Goal: Transaction & Acquisition: Purchase product/service

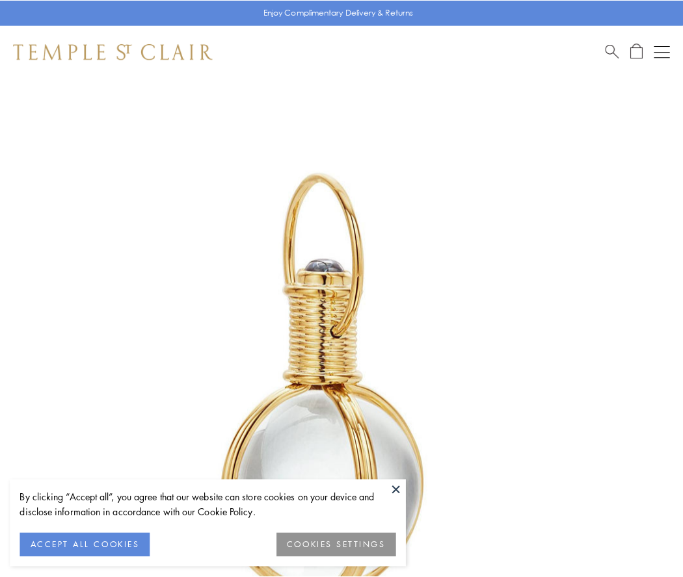
scroll to position [339, 0]
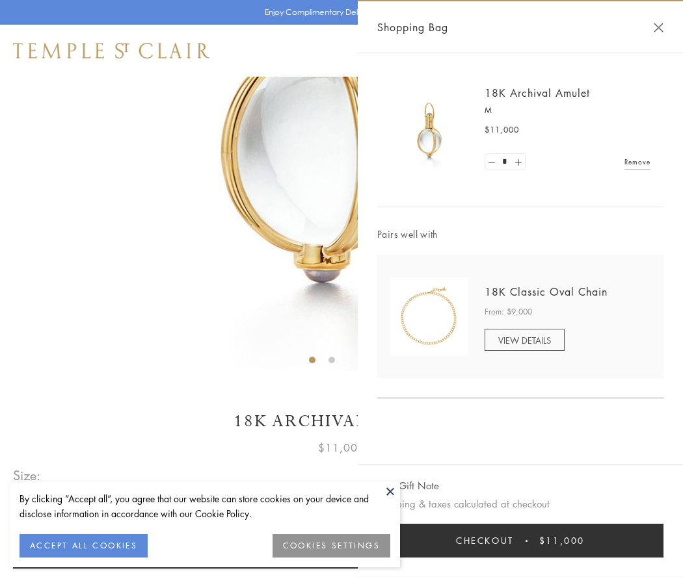
click at [520, 541] on button "Checkout $11,000" at bounding box center [520, 541] width 286 height 34
